Goal: Navigation & Orientation: Find specific page/section

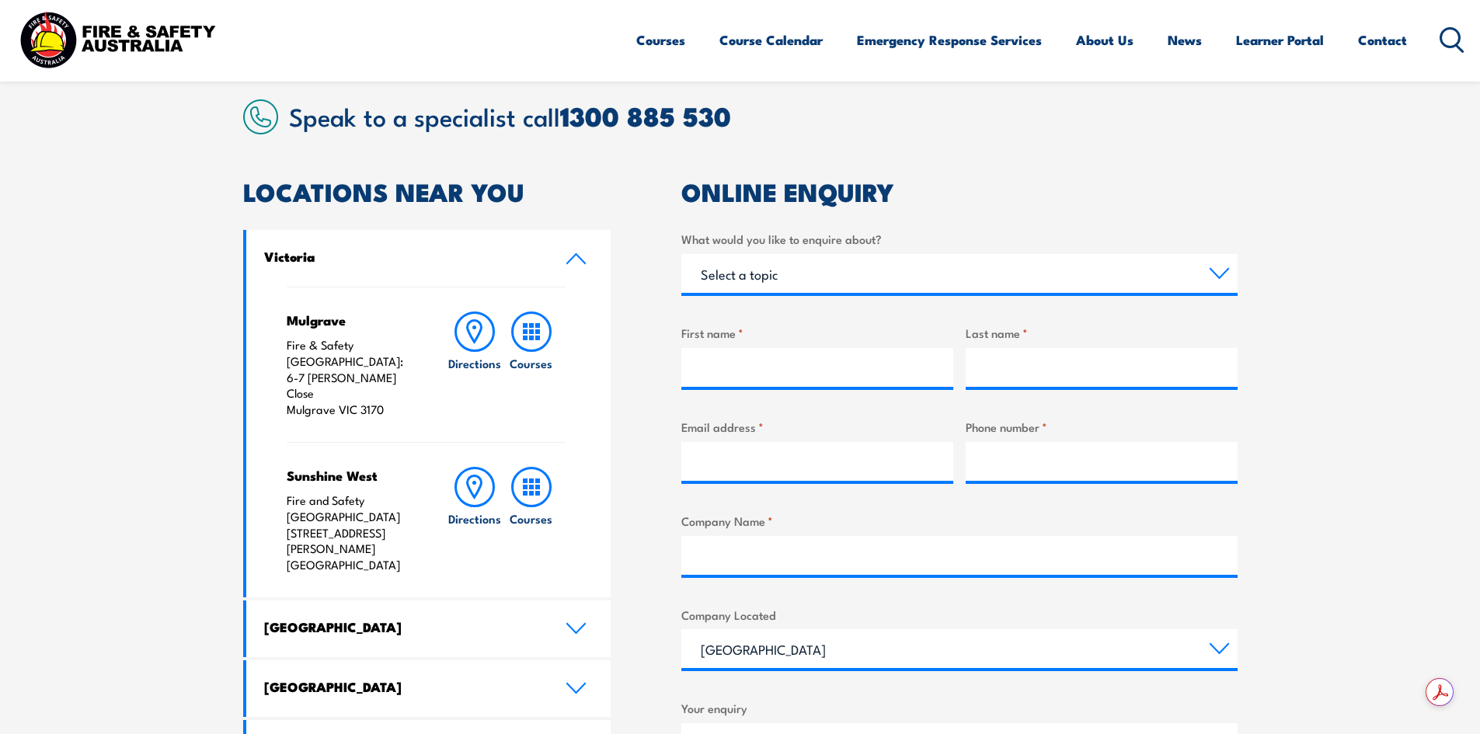
scroll to position [466, 0]
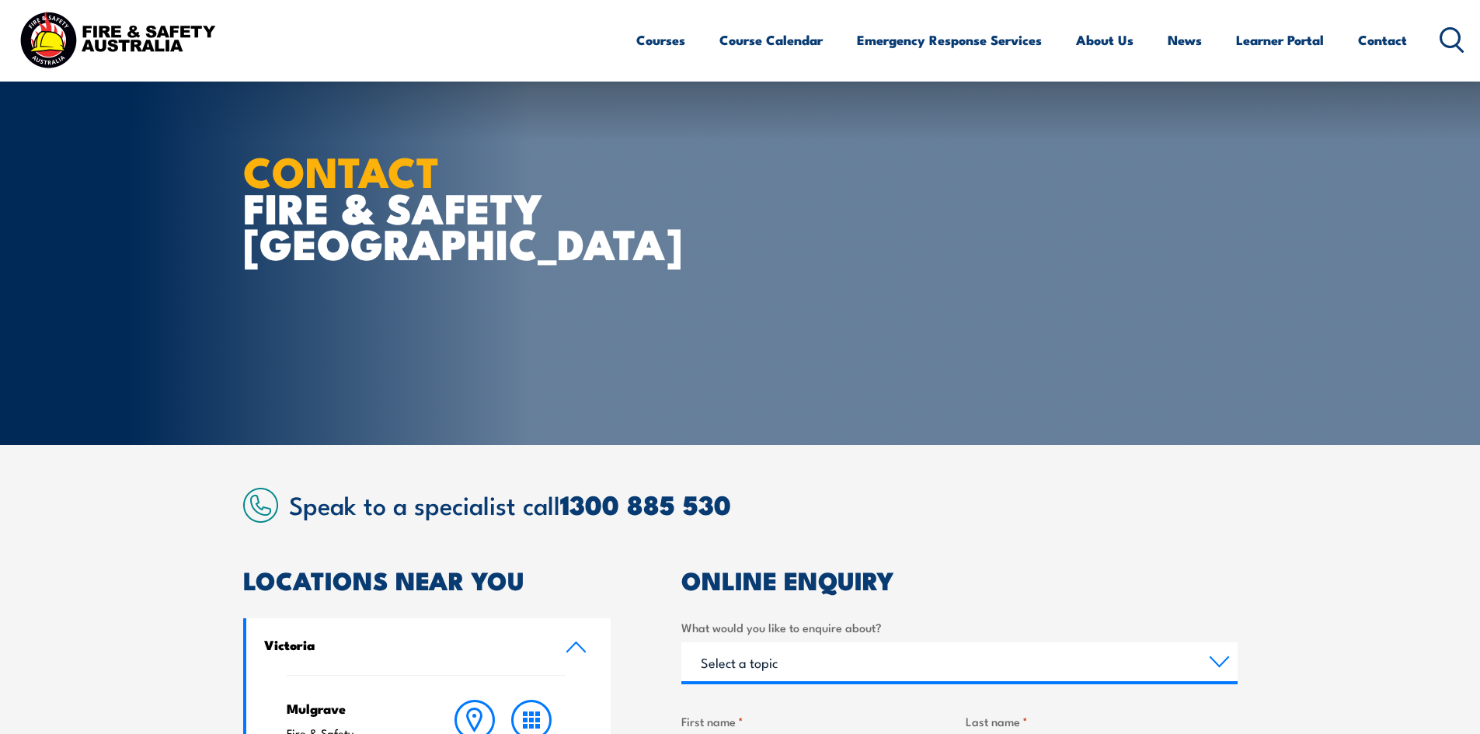
scroll to position [233, 0]
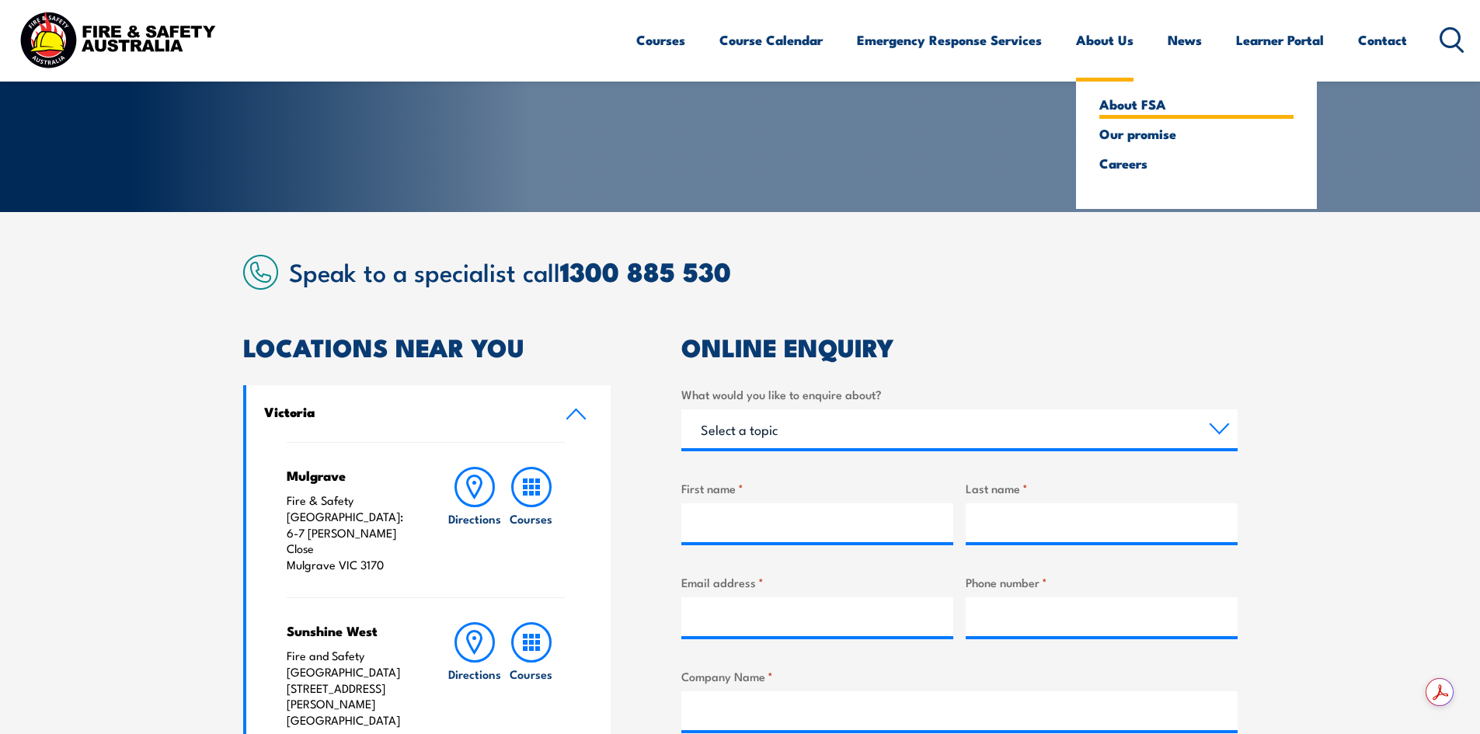
click at [1161, 111] on link "About FSA" at bounding box center [1196, 104] width 194 height 14
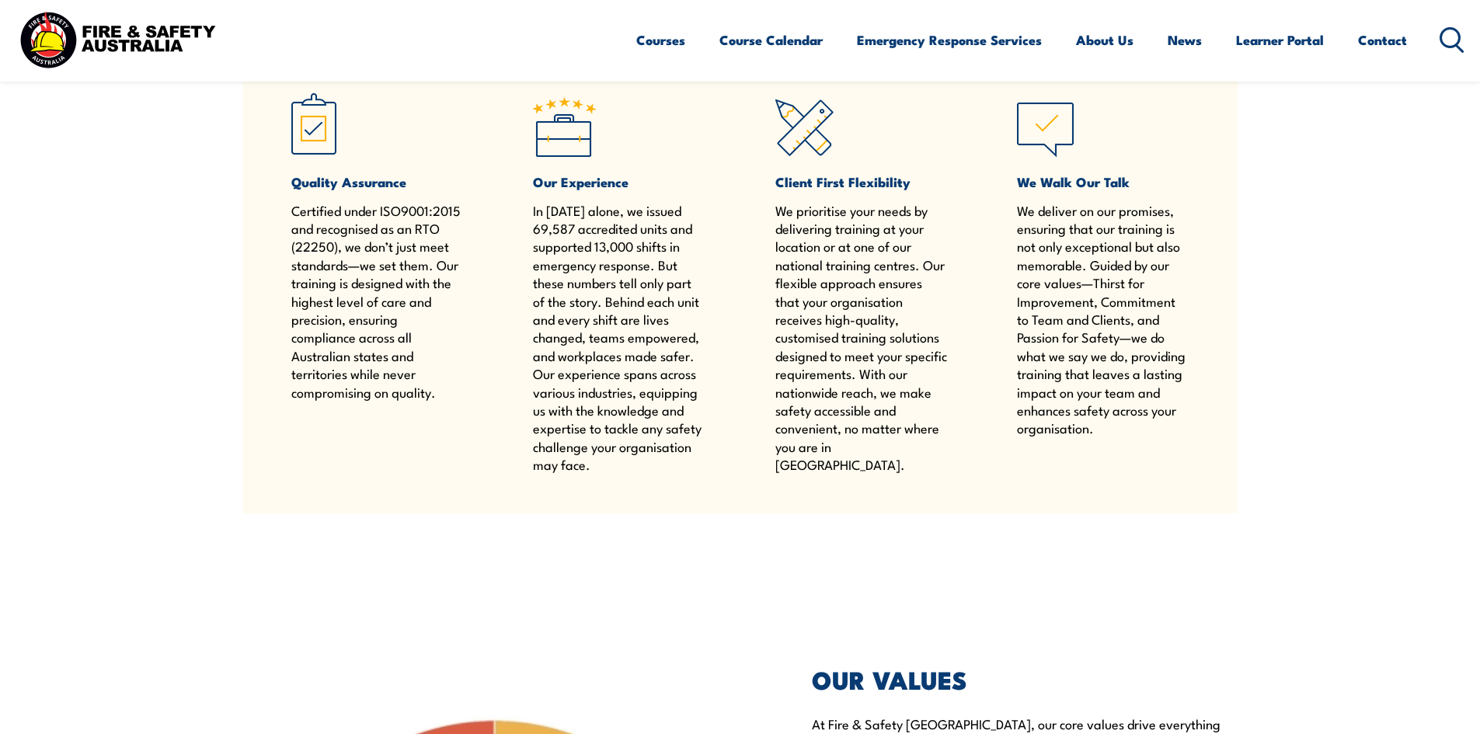
scroll to position [1243, 0]
